Goal: Transaction & Acquisition: Purchase product/service

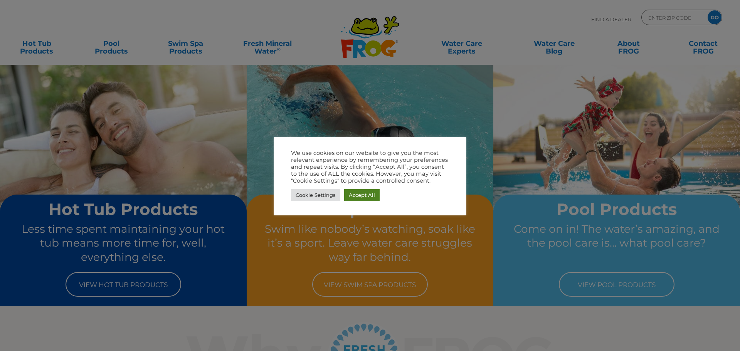
click at [360, 192] on link "Accept All" at bounding box center [361, 195] width 35 height 12
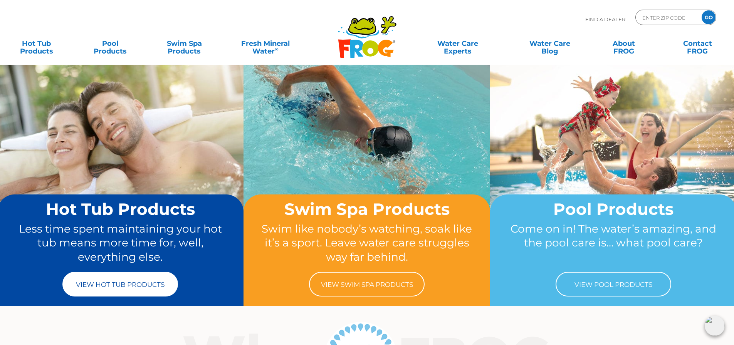
click at [96, 279] on link "View Hot Tub Products" at bounding box center [120, 284] width 116 height 25
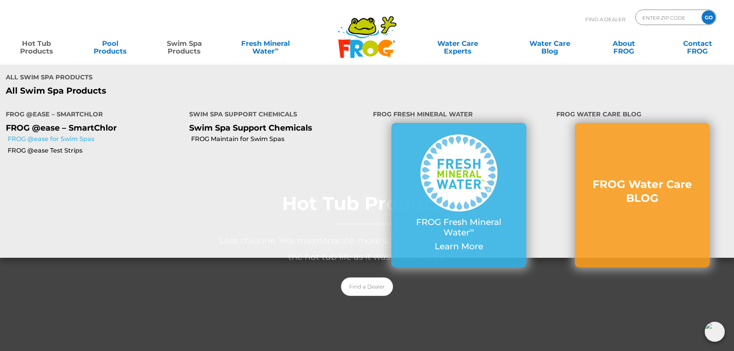
click at [80, 135] on link "FROG @ease for Swim Spas" at bounding box center [96, 139] width 176 height 8
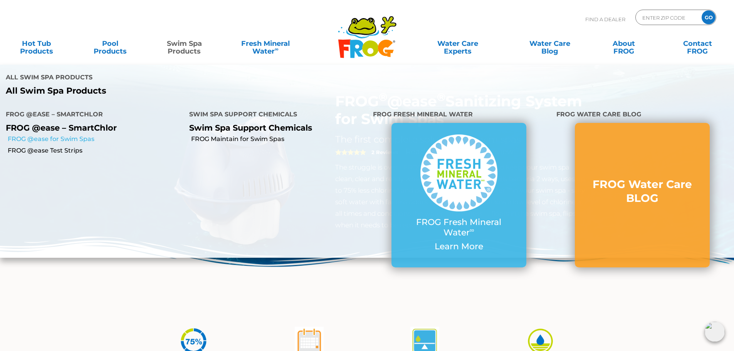
click at [77, 135] on link "FROG @ease for Swim Spas" at bounding box center [96, 139] width 176 height 8
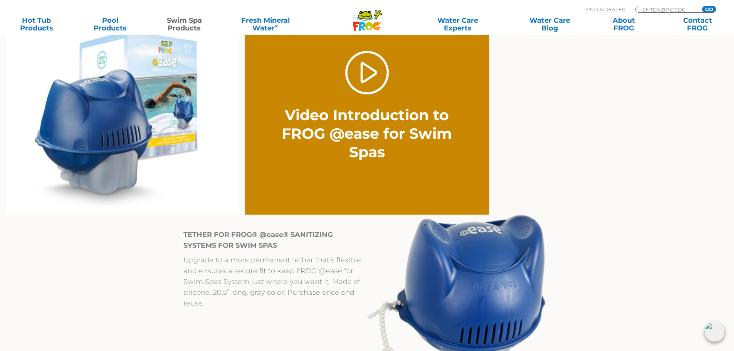
scroll to position [501, 0]
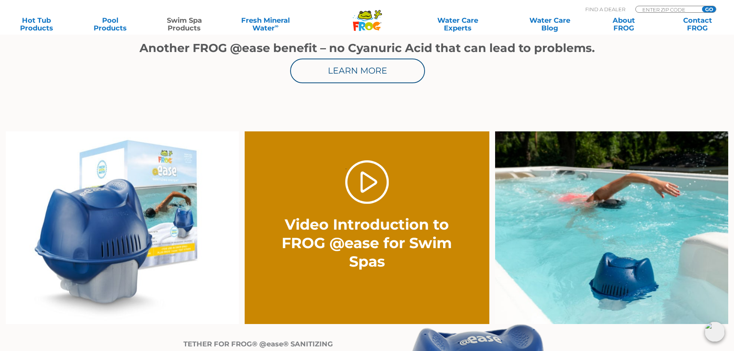
click at [138, 206] on img at bounding box center [122, 227] width 233 height 193
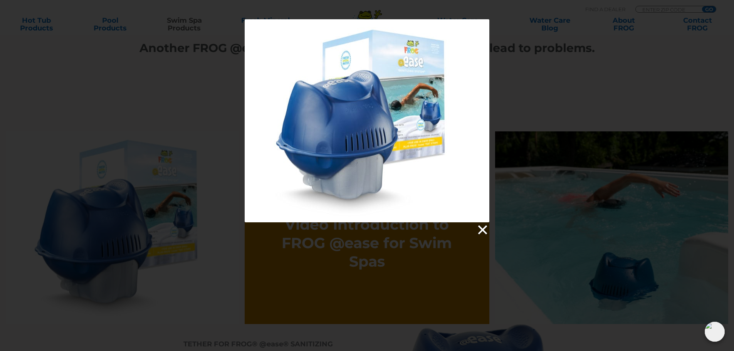
click at [481, 227] on link at bounding box center [482, 230] width 12 height 12
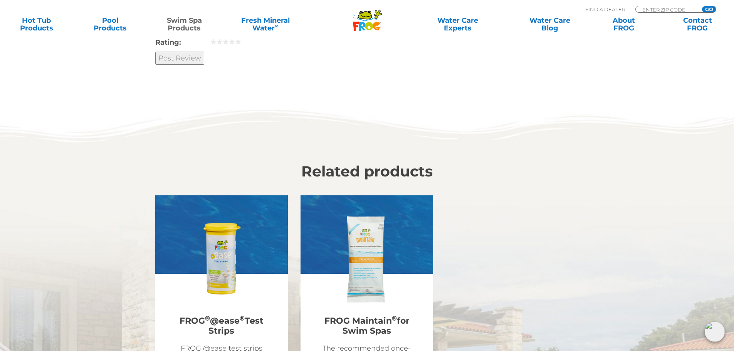
scroll to position [1846, 0]
